Goal: Information Seeking & Learning: Learn about a topic

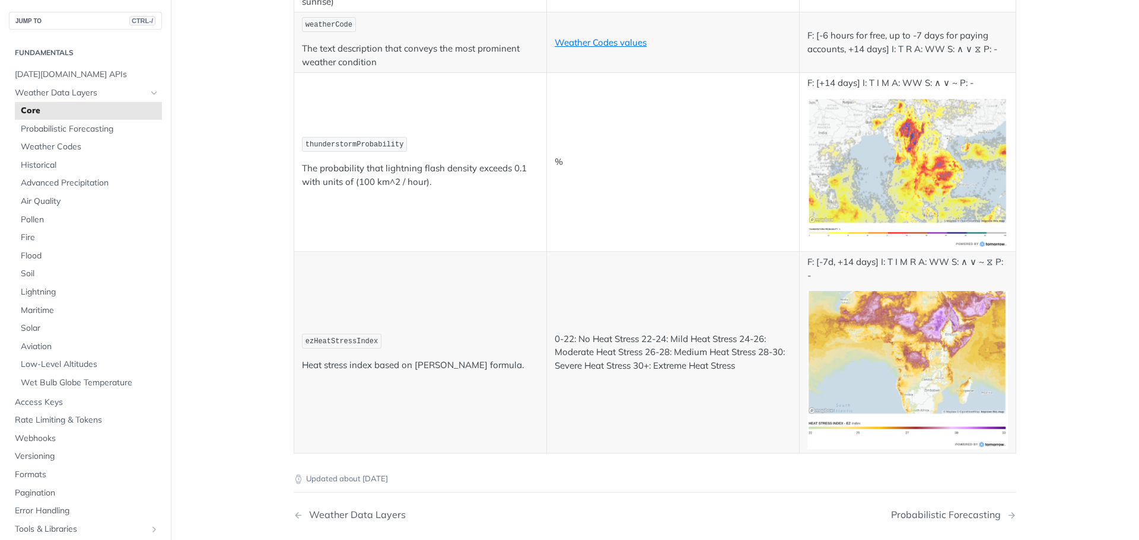
scroll to position [6169, 0]
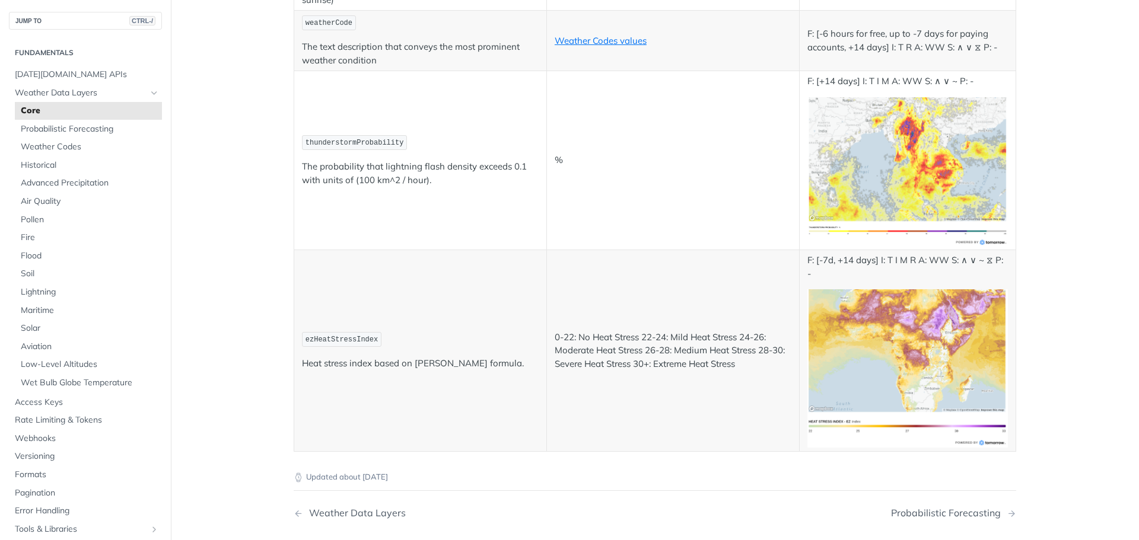
click at [294, 335] on td "ezHeatStressIndex Heat stress index based on [PERSON_NAME] formula." at bounding box center [420, 351] width 253 height 202
drag, startPoint x: 304, startPoint y: 331, endPoint x: 324, endPoint y: 328, distance: 19.8
click at [307, 336] on span "ezHeatStressIndex" at bounding box center [341, 340] width 72 height 8
click at [346, 336] on span "ezHeatStressIndex" at bounding box center [341, 340] width 72 height 8
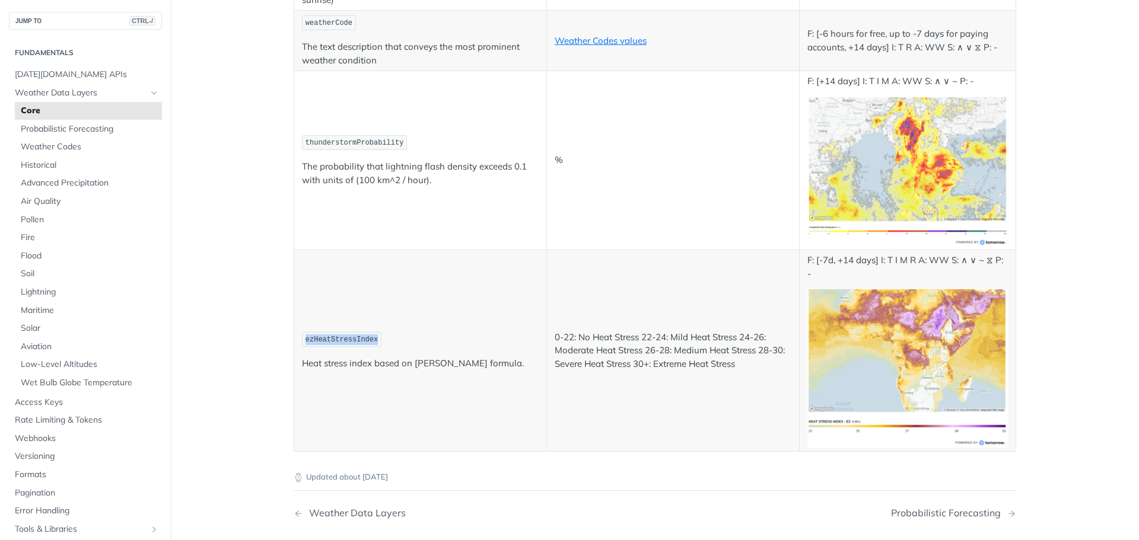
click at [346, 336] on span "ezHeatStressIndex" at bounding box center [341, 340] width 72 height 8
click at [390, 297] on td "ezHeatStressIndex Heat stress index based on [PERSON_NAME] formula." at bounding box center [420, 351] width 253 height 202
click at [339, 336] on span "ezHeatStressIndex" at bounding box center [341, 340] width 72 height 8
click at [634, 319] on td "0-22: No Heat Stress 22-24: Mild Heat Stress 24-26: Moderate Heat Stress 26-28:…" at bounding box center [672, 351] width 253 height 202
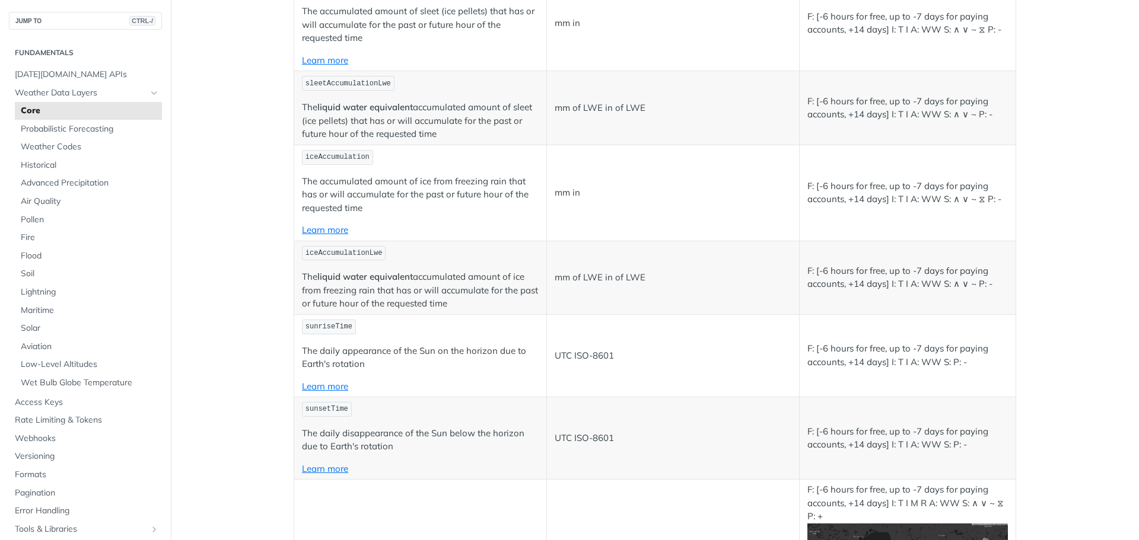
scroll to position [3796, 0]
